Goal: Check status: Check status

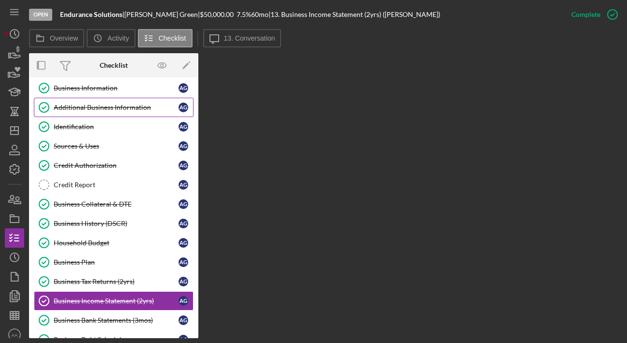
scroll to position [63, 0]
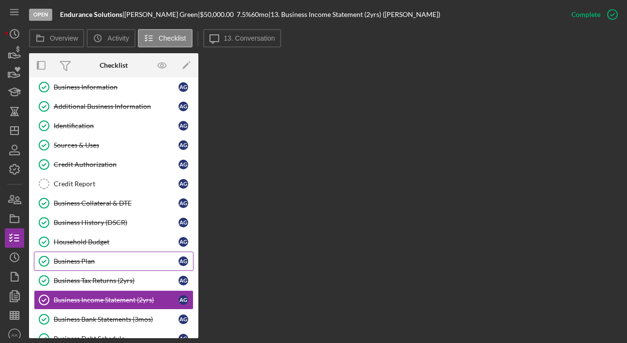
click at [114, 254] on link "Business Plan Business Plan A G" at bounding box center [114, 261] width 160 height 19
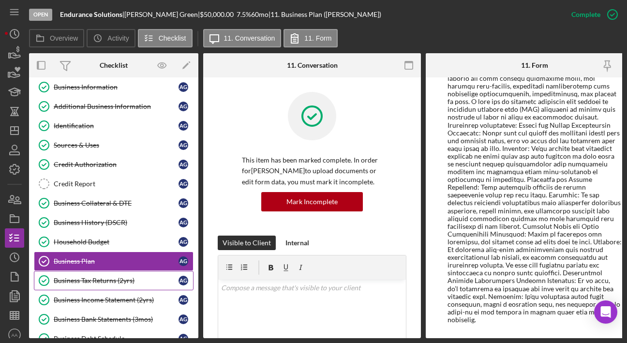
click at [125, 279] on div "Business Tax Returns (2yrs)" at bounding box center [116, 281] width 125 height 8
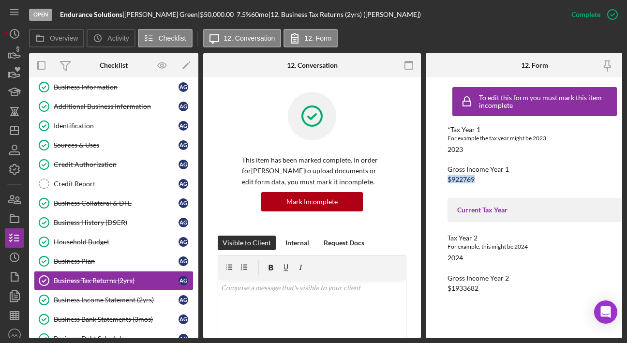
drag, startPoint x: 478, startPoint y: 181, endPoint x: 446, endPoint y: 181, distance: 32.4
click at [446, 181] on div "To edit this form you must mark this item incomplete *Tax Year 1 For example th…" at bounding box center [535, 207] width 218 height 261
drag, startPoint x: 488, startPoint y: 289, endPoint x: 433, endPoint y: 287, distance: 54.7
click at [433, 287] on div "To edit this form you must mark this item incomplete *Tax Year 1 For example th…" at bounding box center [535, 207] width 218 height 261
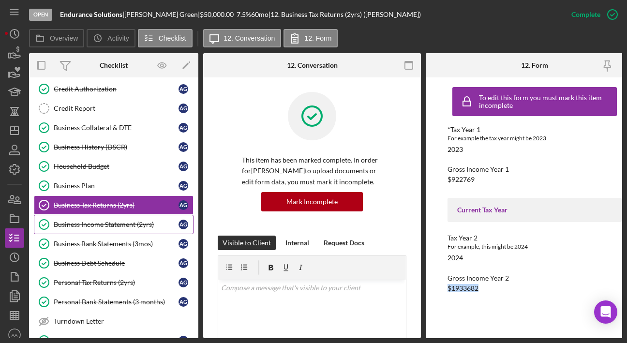
scroll to position [170, 0]
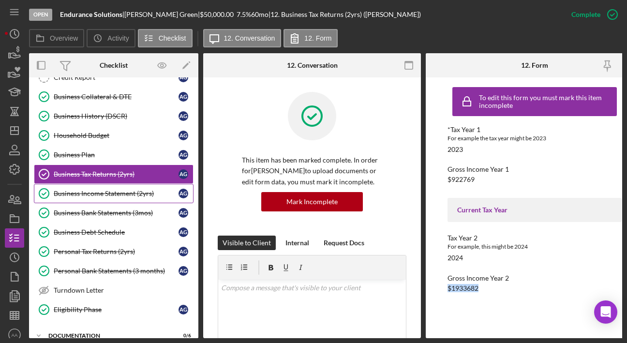
click at [99, 197] on link "Business Income Statement (2yrs) Business Income Statement (2yrs) A G" at bounding box center [114, 193] width 160 height 19
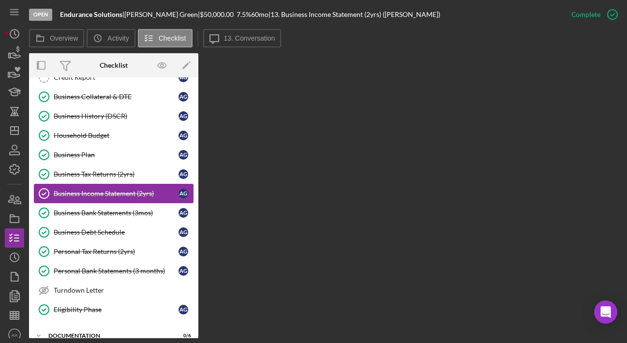
click at [121, 192] on div "Business Income Statement (2yrs)" at bounding box center [116, 194] width 125 height 8
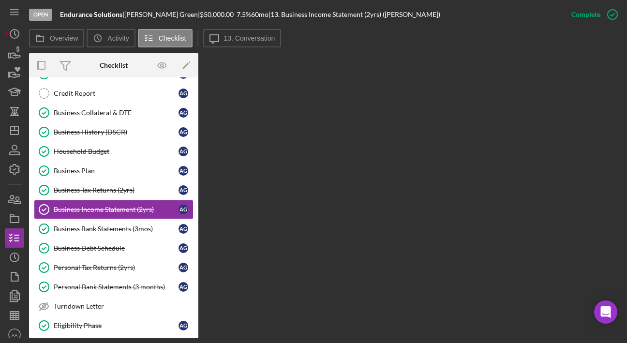
scroll to position [154, 0]
click at [81, 209] on div "Business Income Statement (2yrs)" at bounding box center [116, 209] width 125 height 8
click at [91, 232] on link "Business Bank Statements (3mos) Business Bank Statements (3mos) A G" at bounding box center [114, 228] width 160 height 19
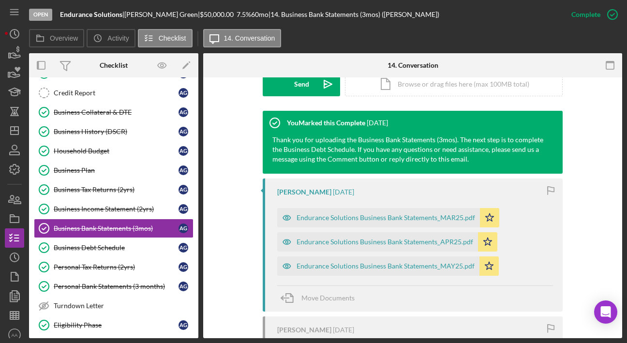
scroll to position [323, 0]
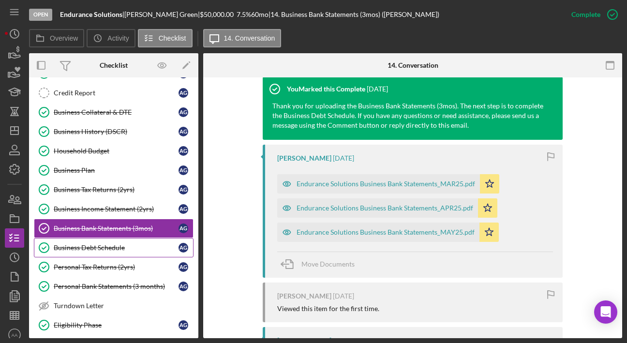
click at [116, 249] on div "Business Debt Schedule" at bounding box center [116, 248] width 125 height 8
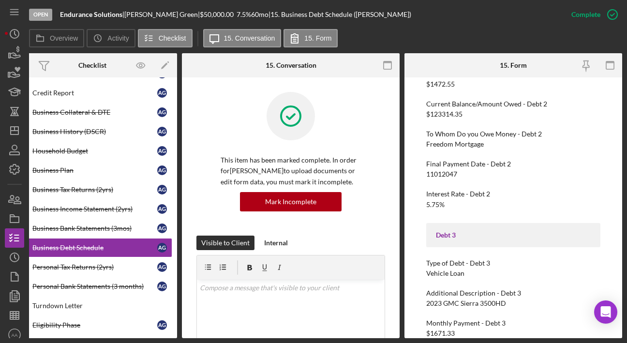
scroll to position [542, 0]
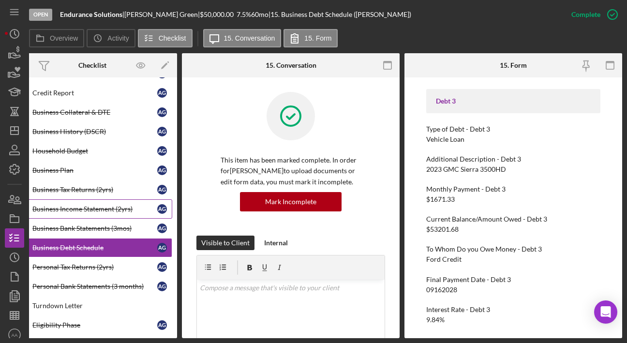
click at [80, 207] on div "Business Income Statement (2yrs)" at bounding box center [94, 209] width 125 height 8
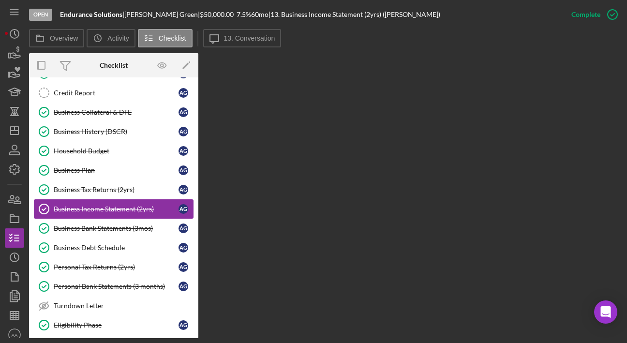
click at [126, 209] on div "Business Income Statement (2yrs)" at bounding box center [116, 209] width 125 height 8
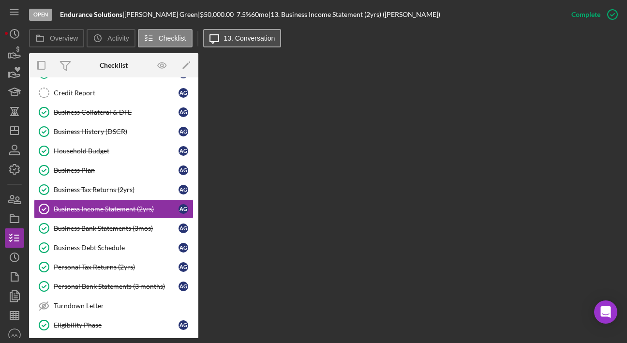
click at [225, 40] on label "13. Conversation" at bounding box center [249, 38] width 51 height 8
click at [225, 40] on button "Icon/Message 13. Conversation" at bounding box center [242, 38] width 78 height 18
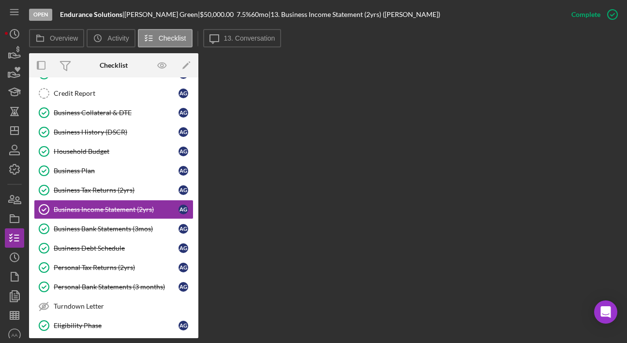
scroll to position [154, 0]
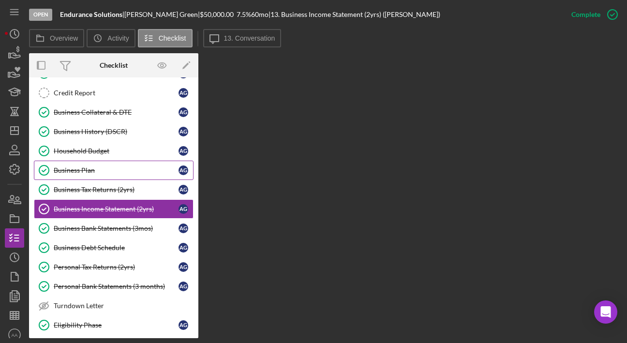
click at [84, 171] on div "Business Plan" at bounding box center [116, 170] width 125 height 8
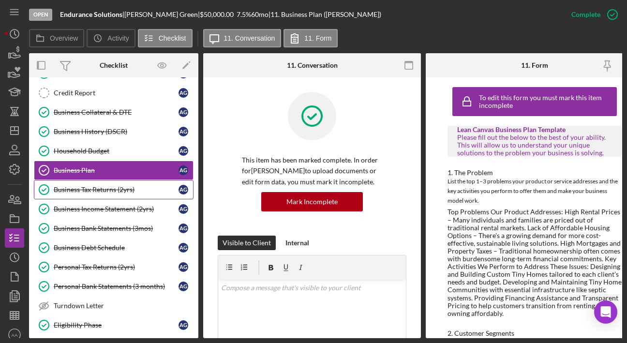
click at [97, 187] on div "Business Tax Returns (2yrs)" at bounding box center [116, 190] width 125 height 8
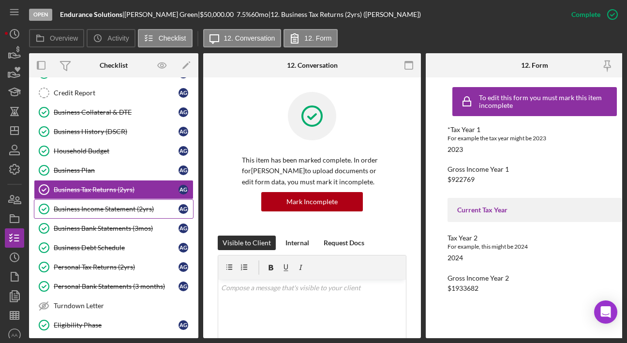
click at [113, 208] on div "Business Income Statement (2yrs)" at bounding box center [116, 209] width 125 height 8
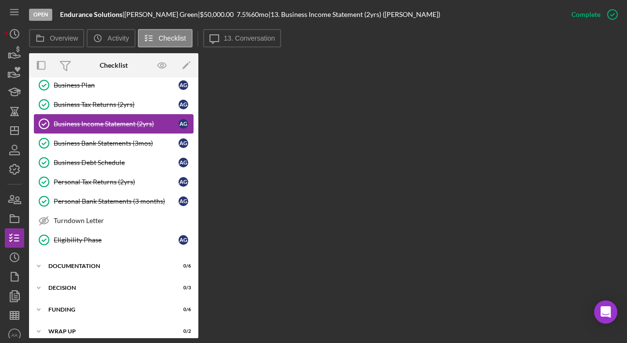
scroll to position [246, 0]
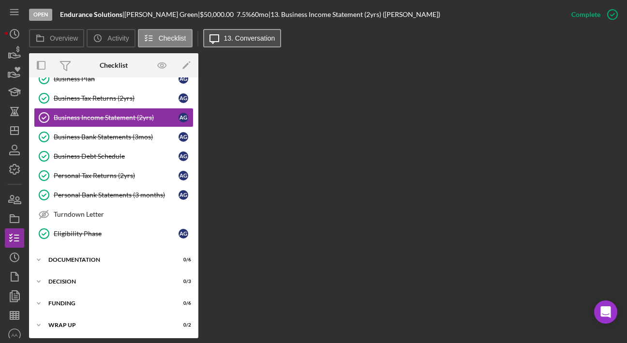
click at [253, 43] on button "Icon/Message 13. Conversation" at bounding box center [242, 38] width 78 height 18
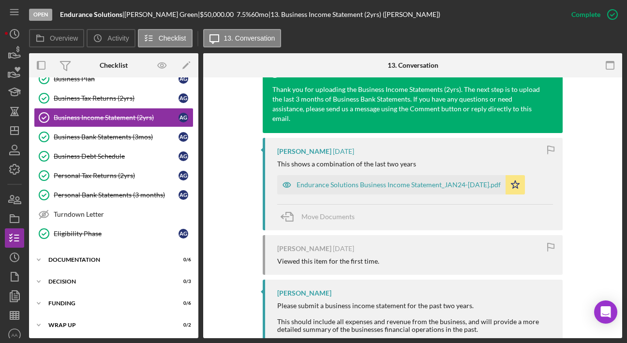
scroll to position [342, 0]
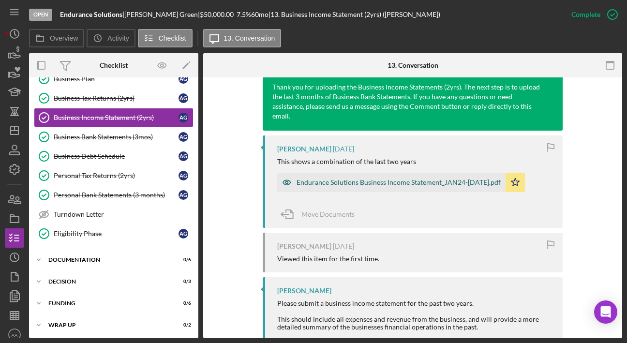
click at [355, 178] on div "Endurance Solutions Business Income Statement_JAN24-[DATE].pdf" at bounding box center [398, 182] width 204 height 8
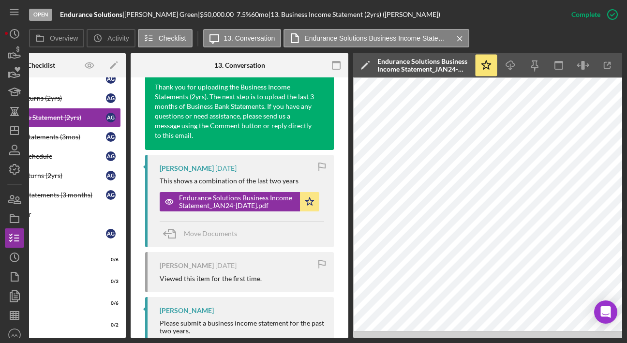
scroll to position [0, 93]
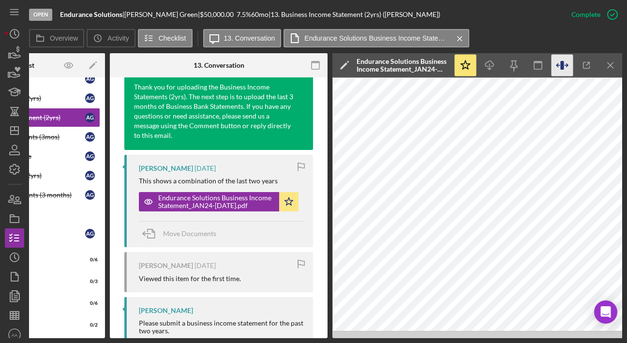
click at [566, 67] on icon "button" at bounding box center [562, 66] width 22 height 22
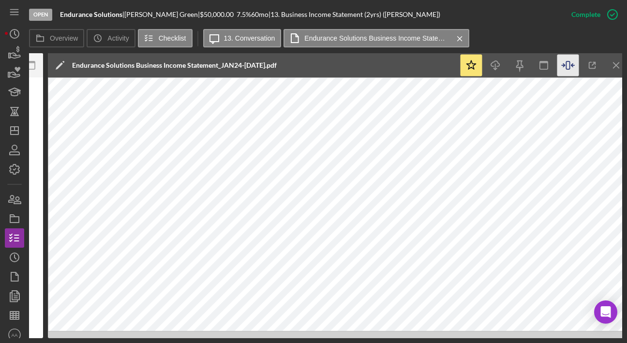
scroll to position [0, 384]
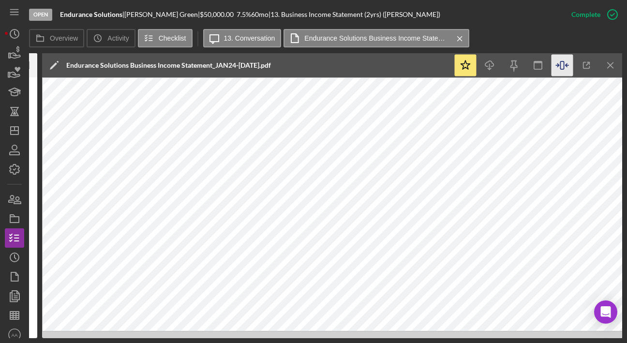
click at [72, 41] on label "Overview" at bounding box center [64, 38] width 28 height 8
click at [72, 41] on button "Overview" at bounding box center [56, 38] width 55 height 18
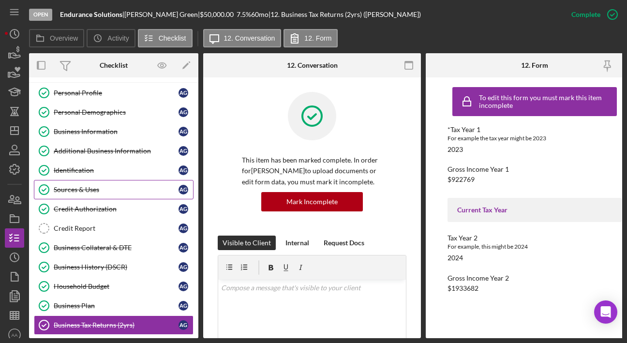
scroll to position [27, 0]
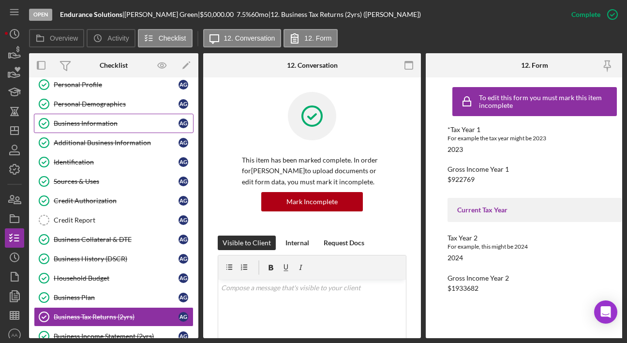
click at [85, 123] on div "Business Information" at bounding box center [116, 123] width 125 height 8
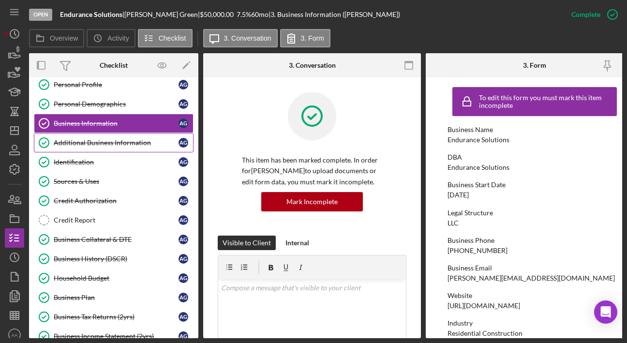
click at [113, 147] on link "Additional Business Information Additional Business Information A G" at bounding box center [114, 142] width 160 height 19
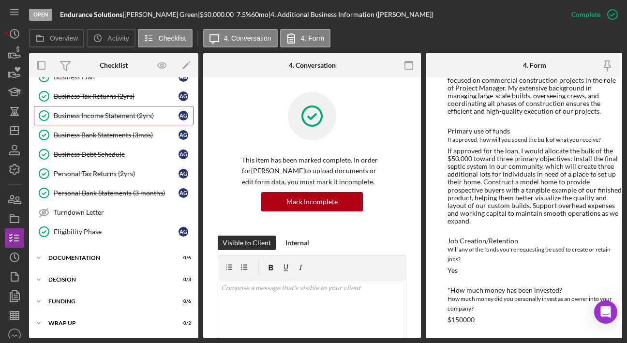
click at [93, 115] on link "Business Income Statement (2yrs) Business Income Statement (2yrs) A G" at bounding box center [114, 115] width 160 height 19
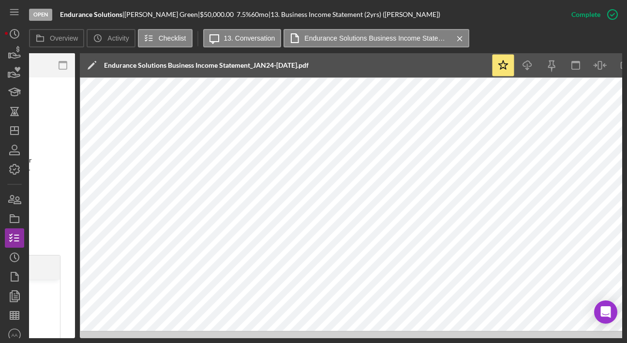
scroll to position [0, 384]
